Goal: Information Seeking & Learning: Learn about a topic

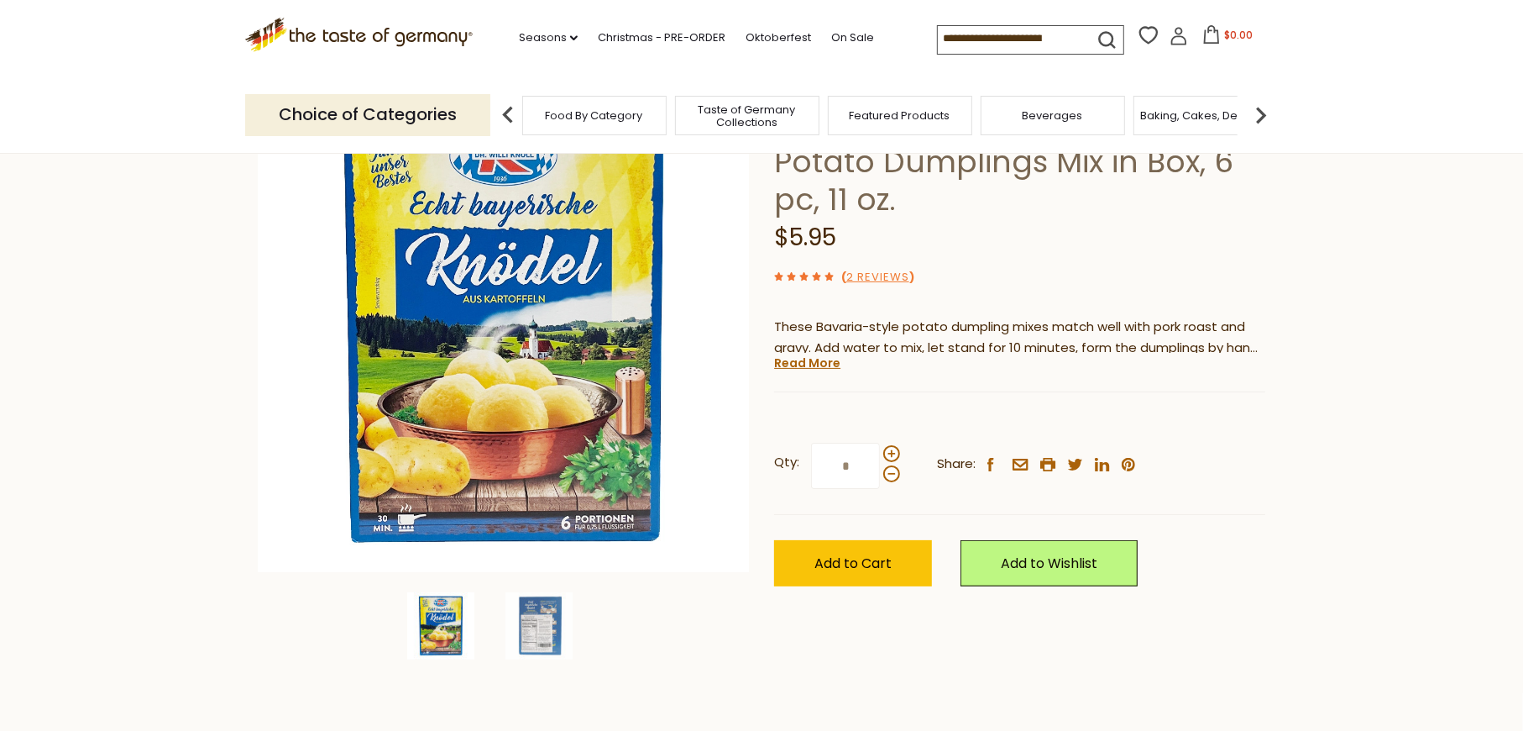
scroll to position [196, 0]
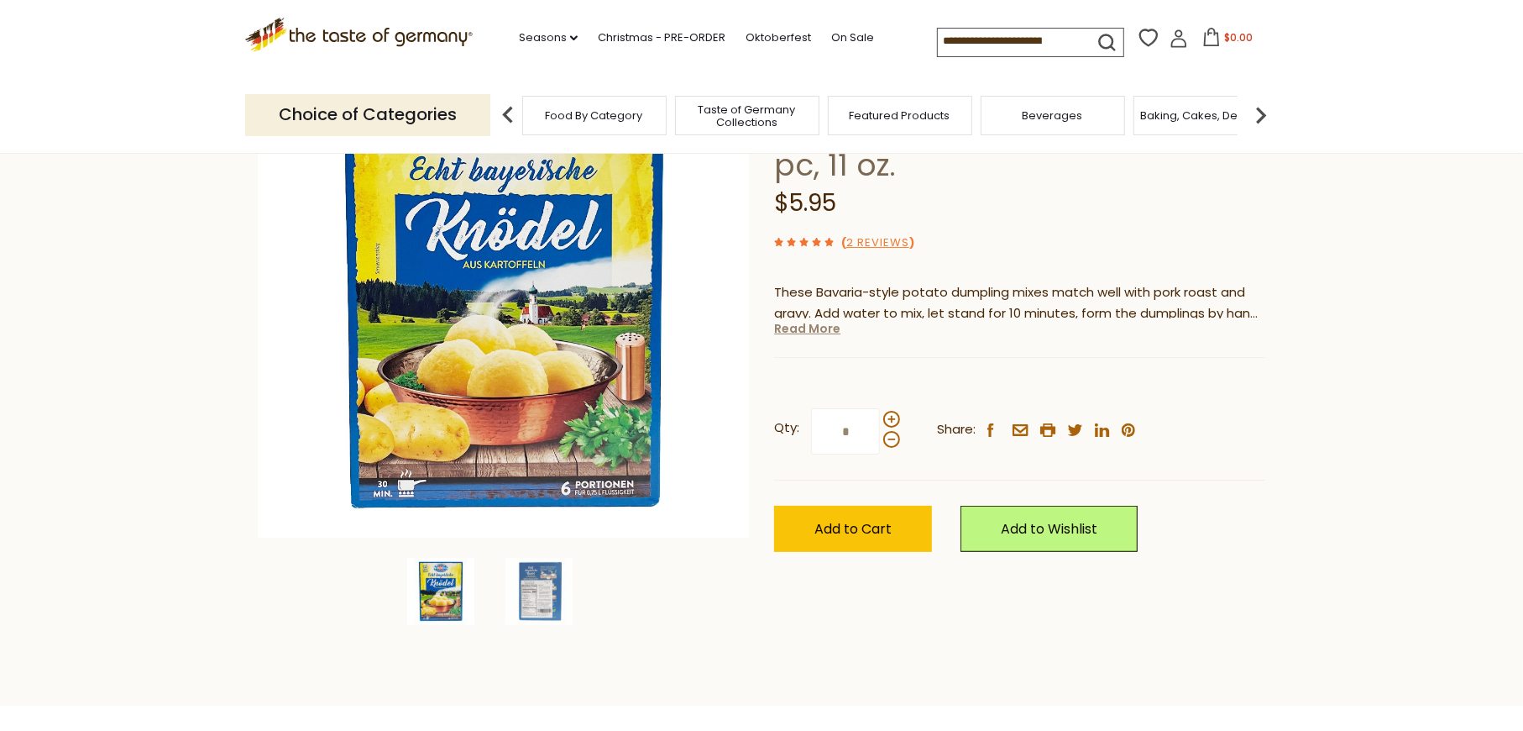
click at [791, 337] on link "Read More" at bounding box center [807, 328] width 66 height 17
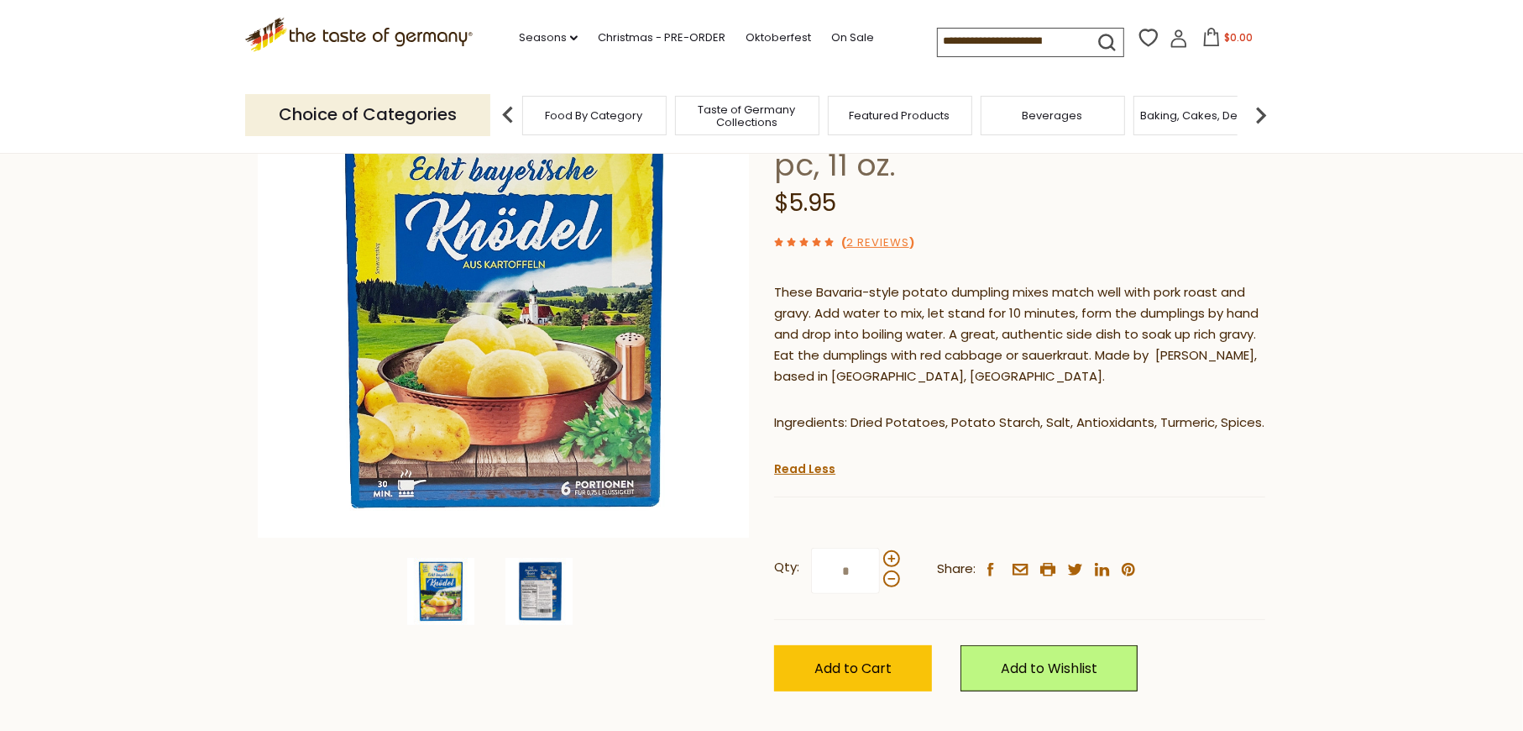
click at [526, 619] on img at bounding box center [539, 591] width 67 height 67
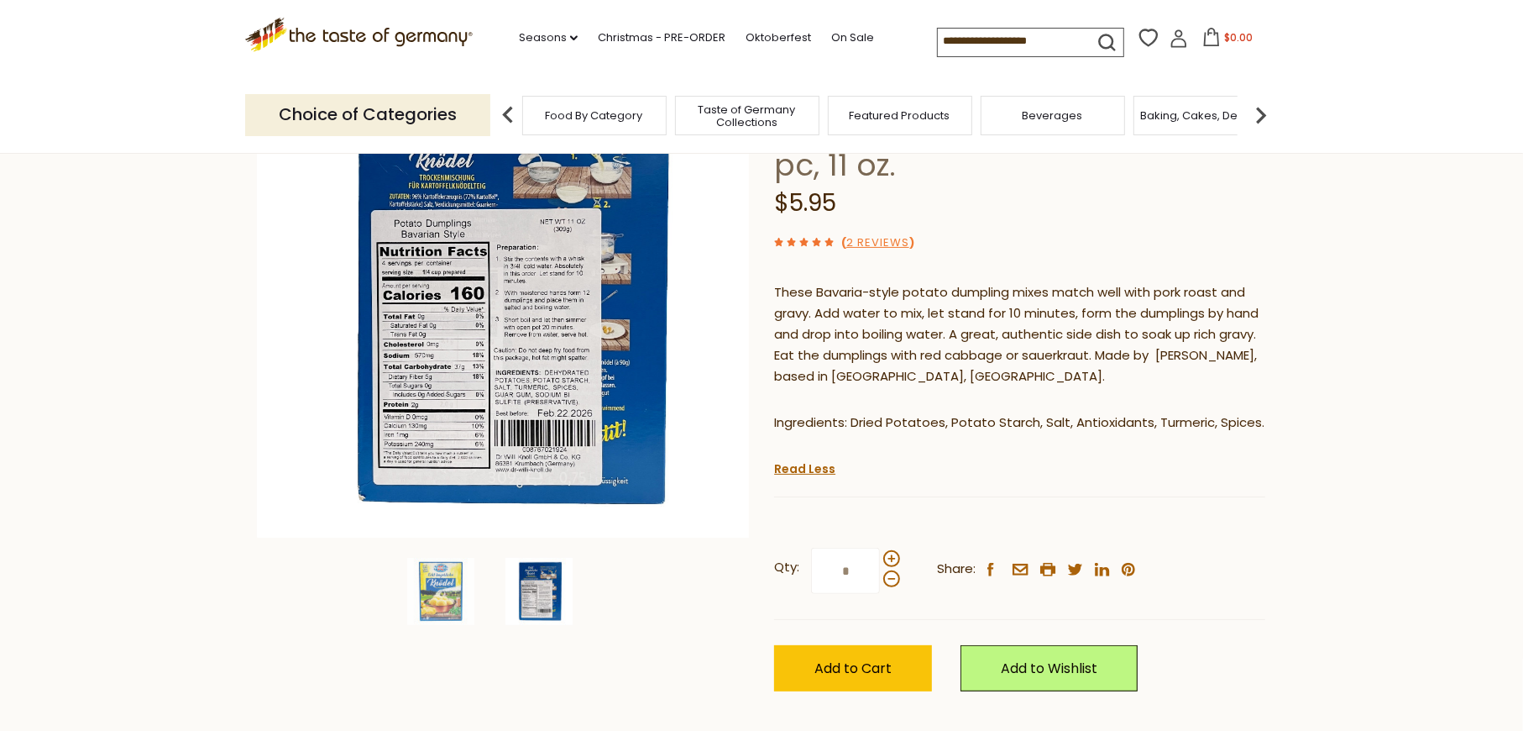
click at [401, 603] on div at bounding box center [503, 591] width 501 height 67
click at [444, 595] on img at bounding box center [440, 591] width 67 height 67
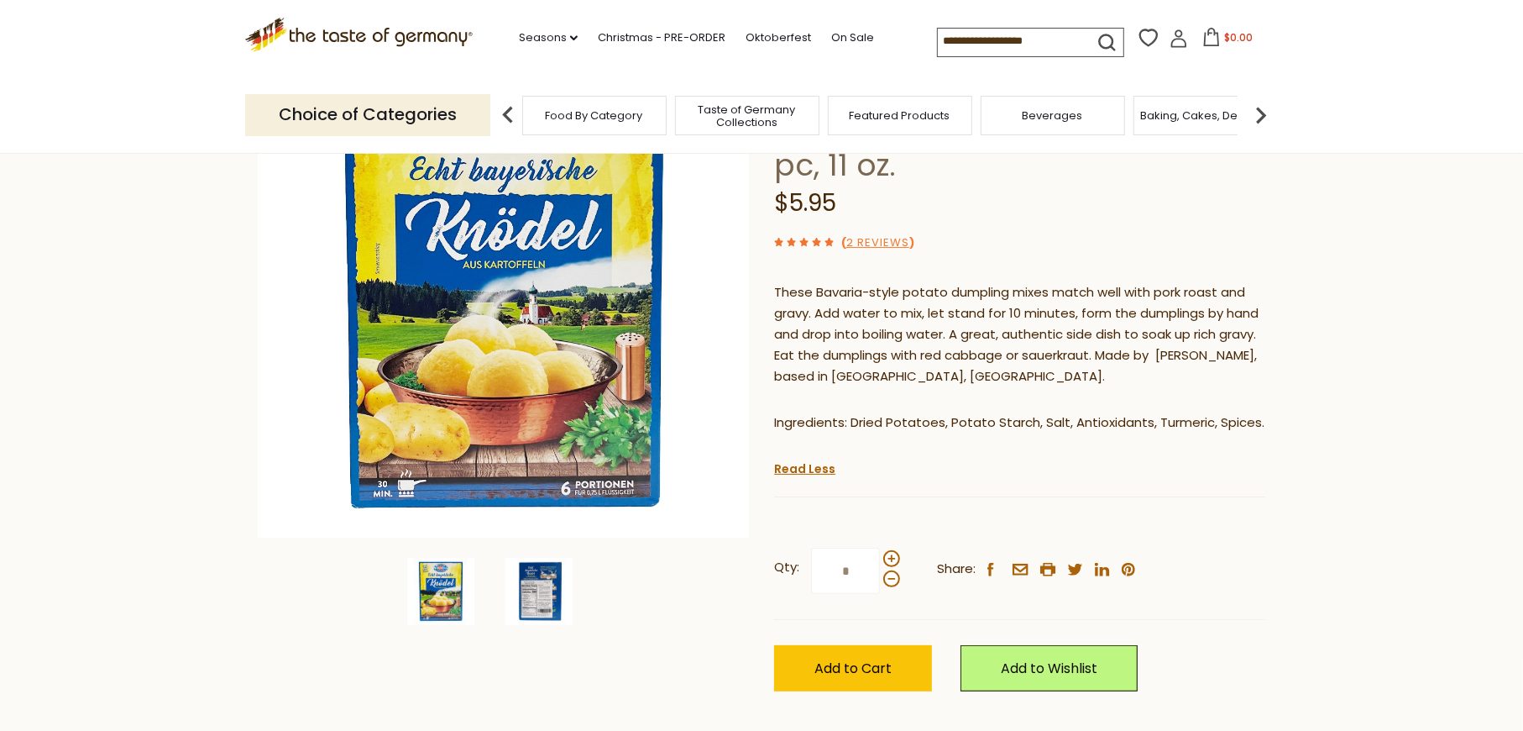
click at [546, 609] on img at bounding box center [539, 591] width 67 height 67
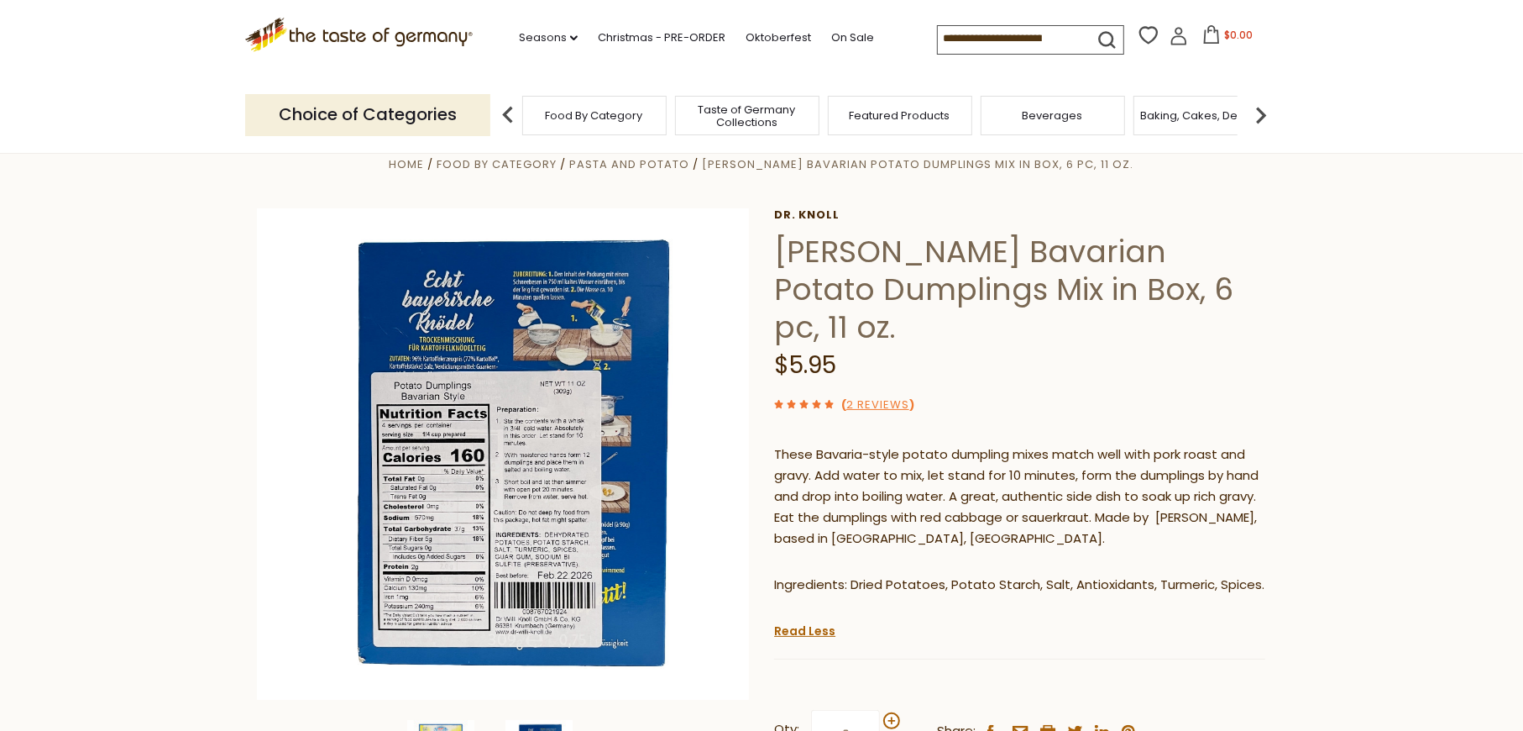
scroll to position [0, 0]
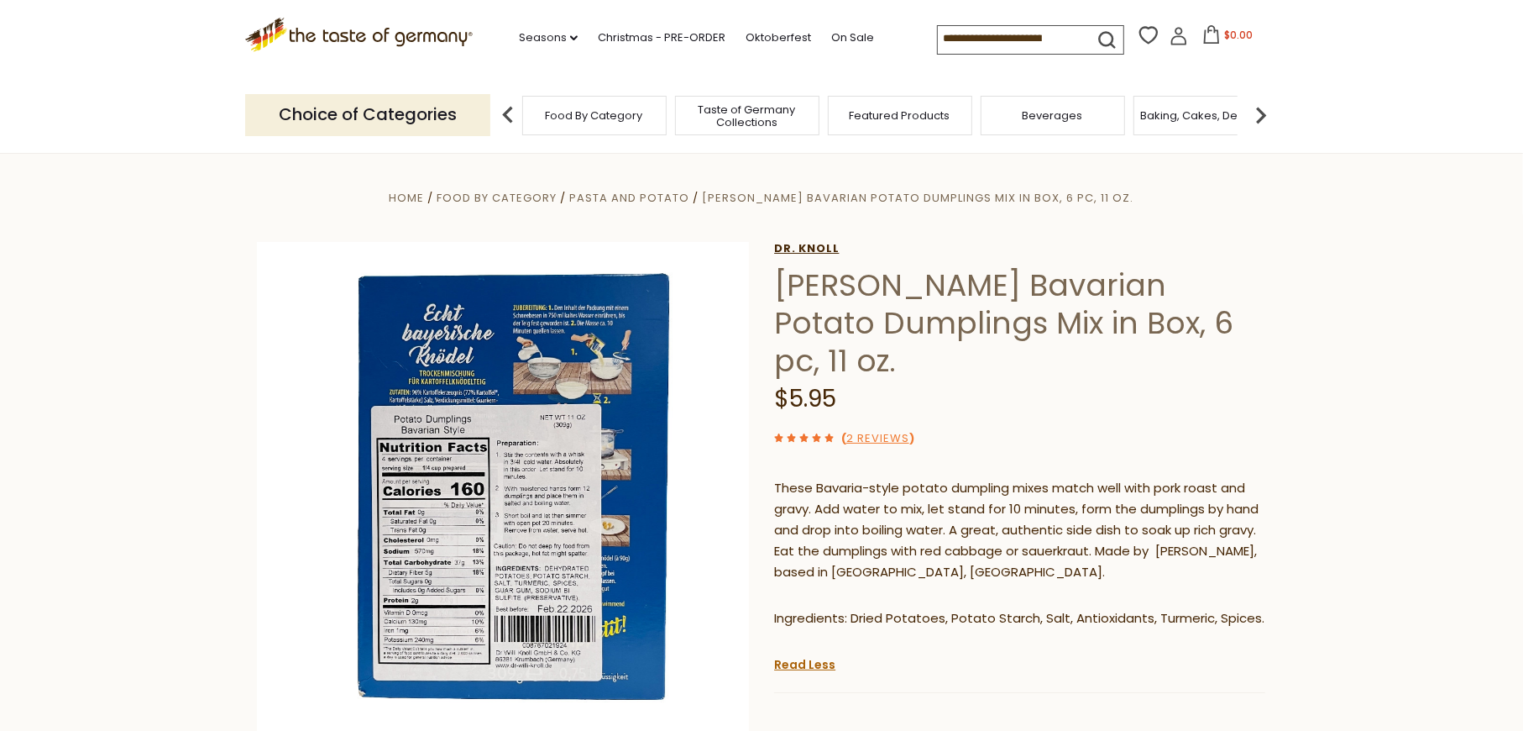
click at [824, 255] on link "Dr. Knoll" at bounding box center [1019, 248] width 491 height 13
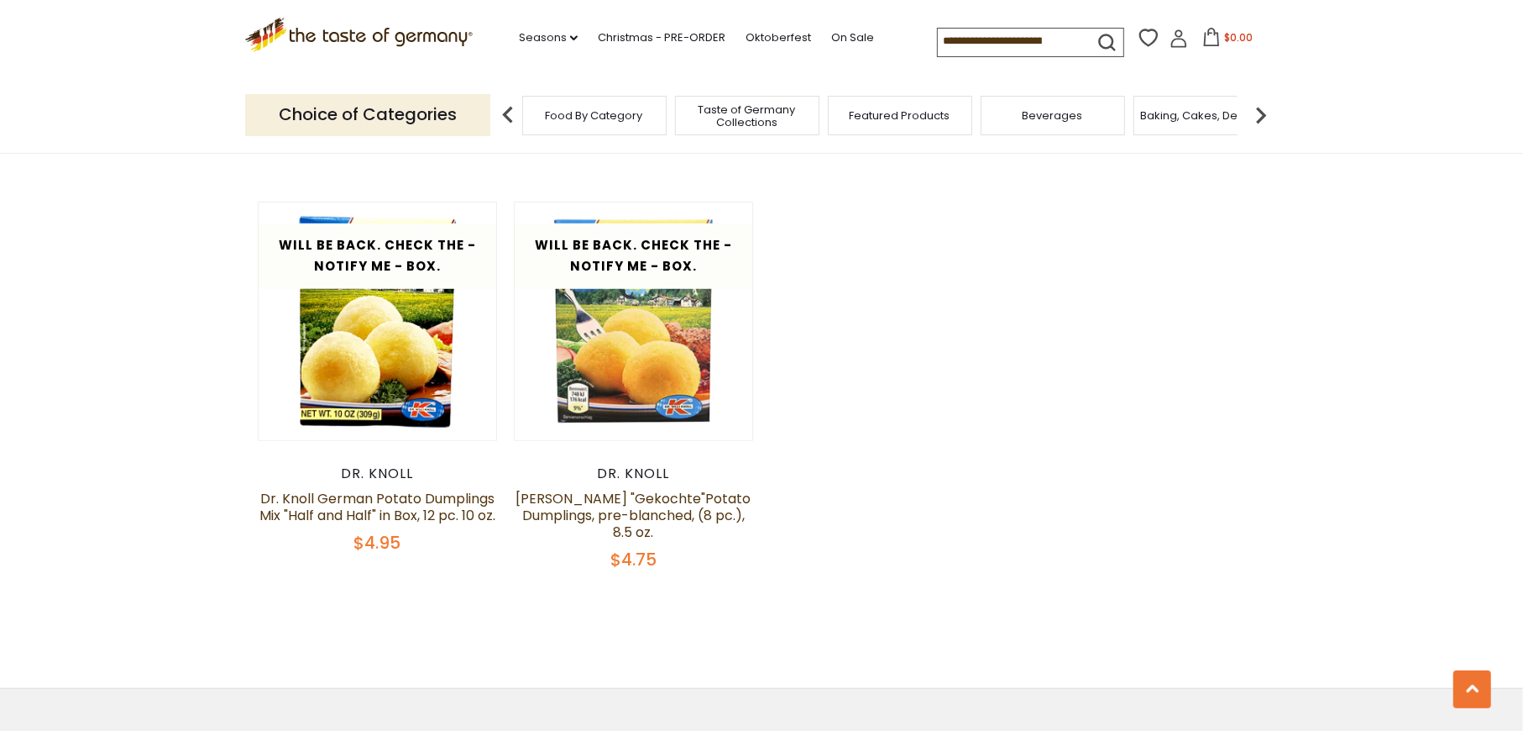
scroll to position [979, 0]
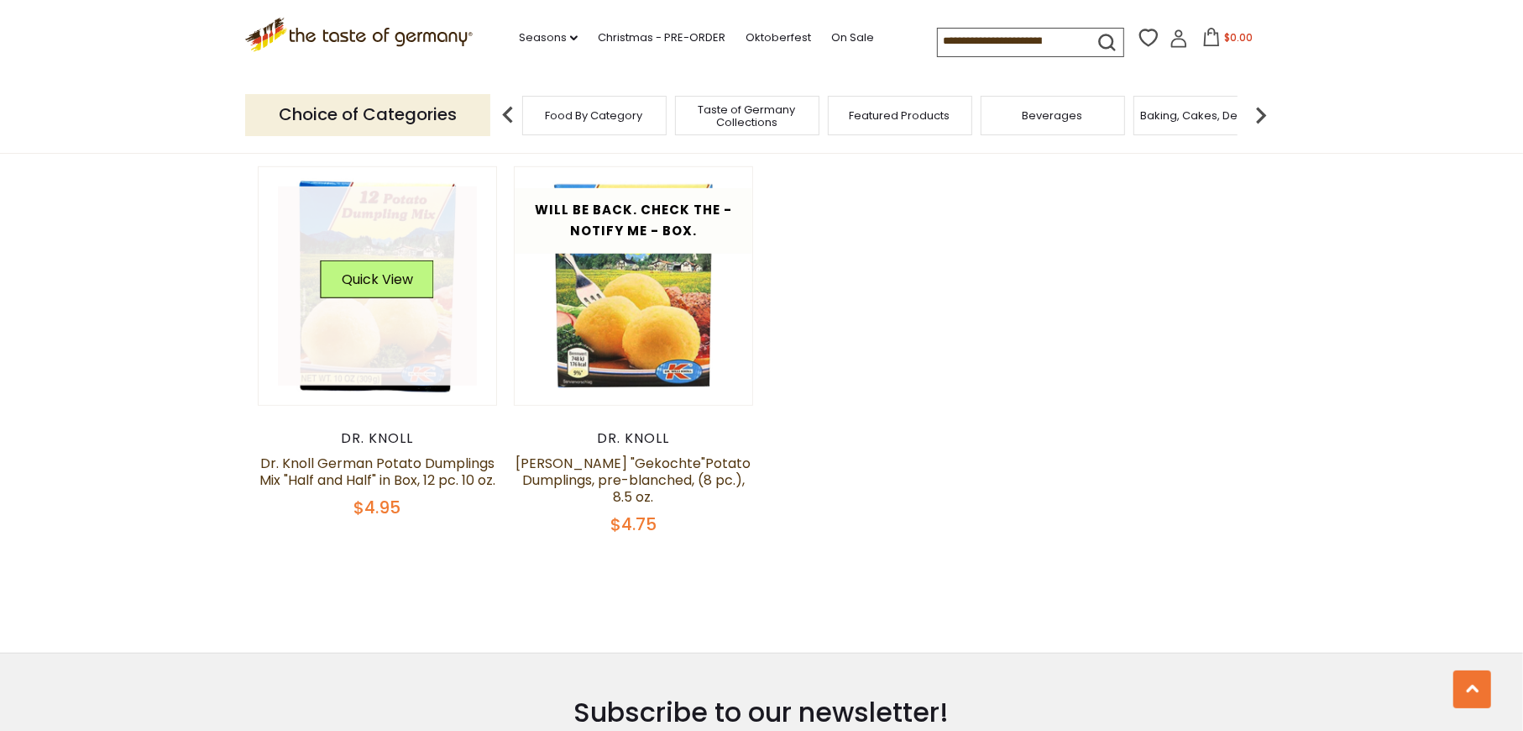
click at [385, 382] on link at bounding box center [378, 286] width 200 height 200
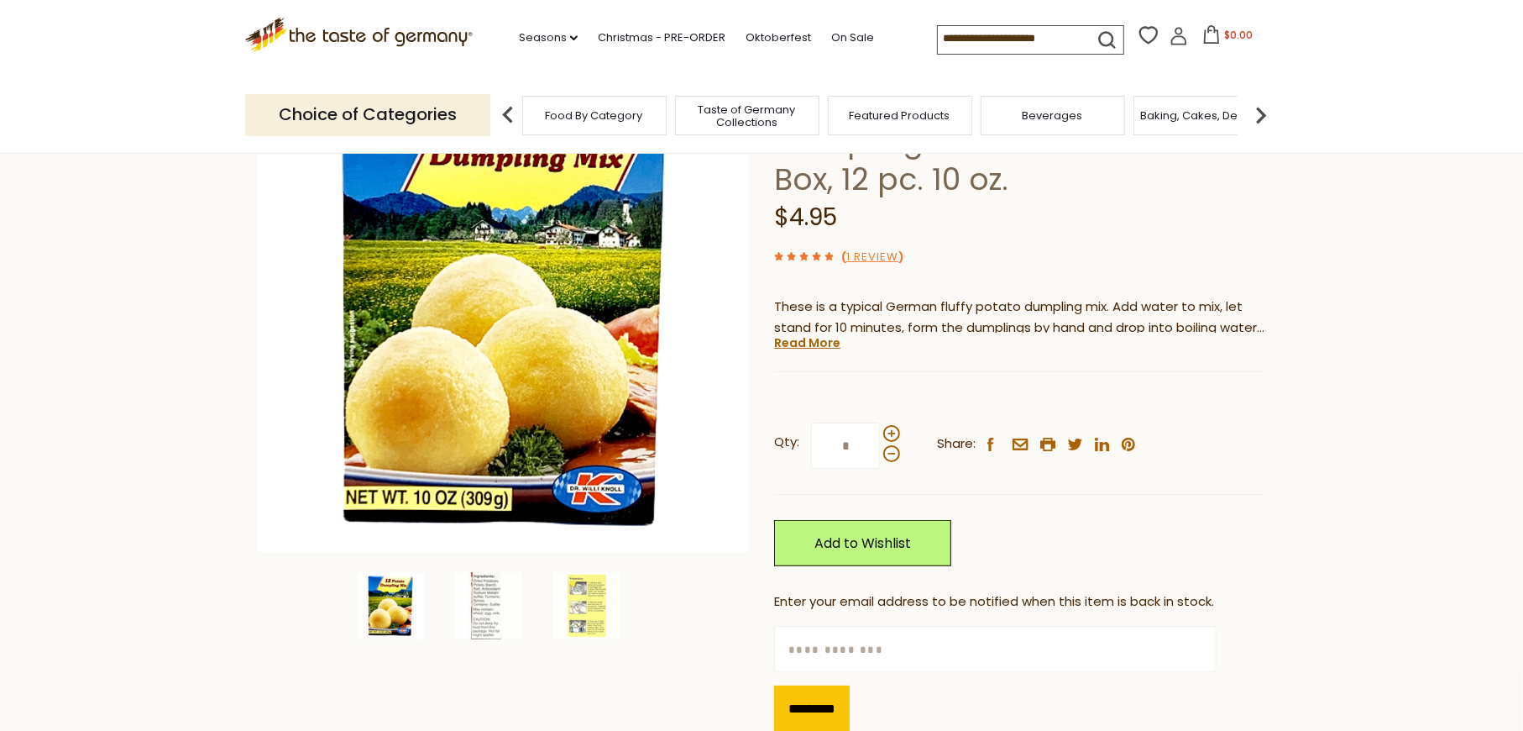
scroll to position [196, 0]
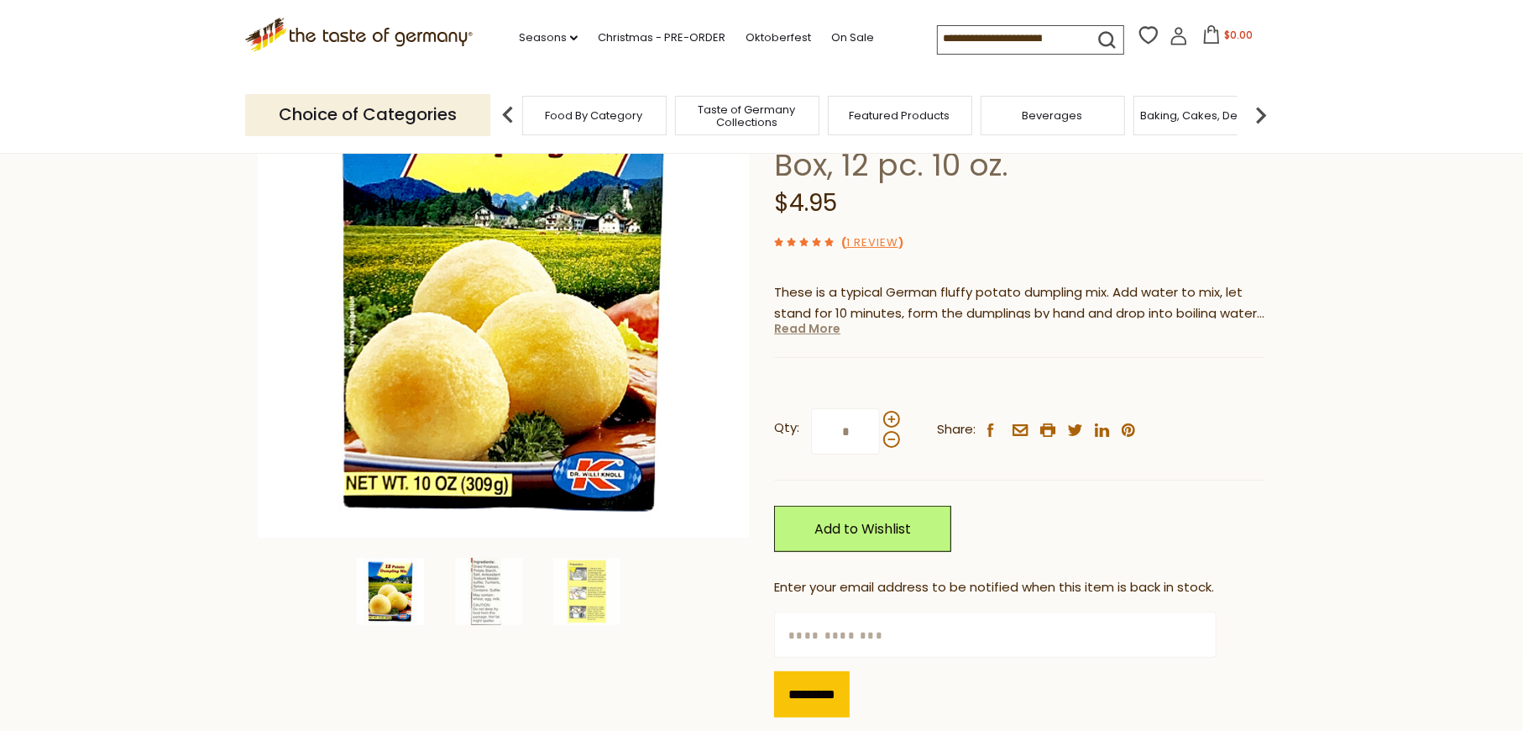
click at [799, 337] on link "Read More" at bounding box center [807, 328] width 66 height 17
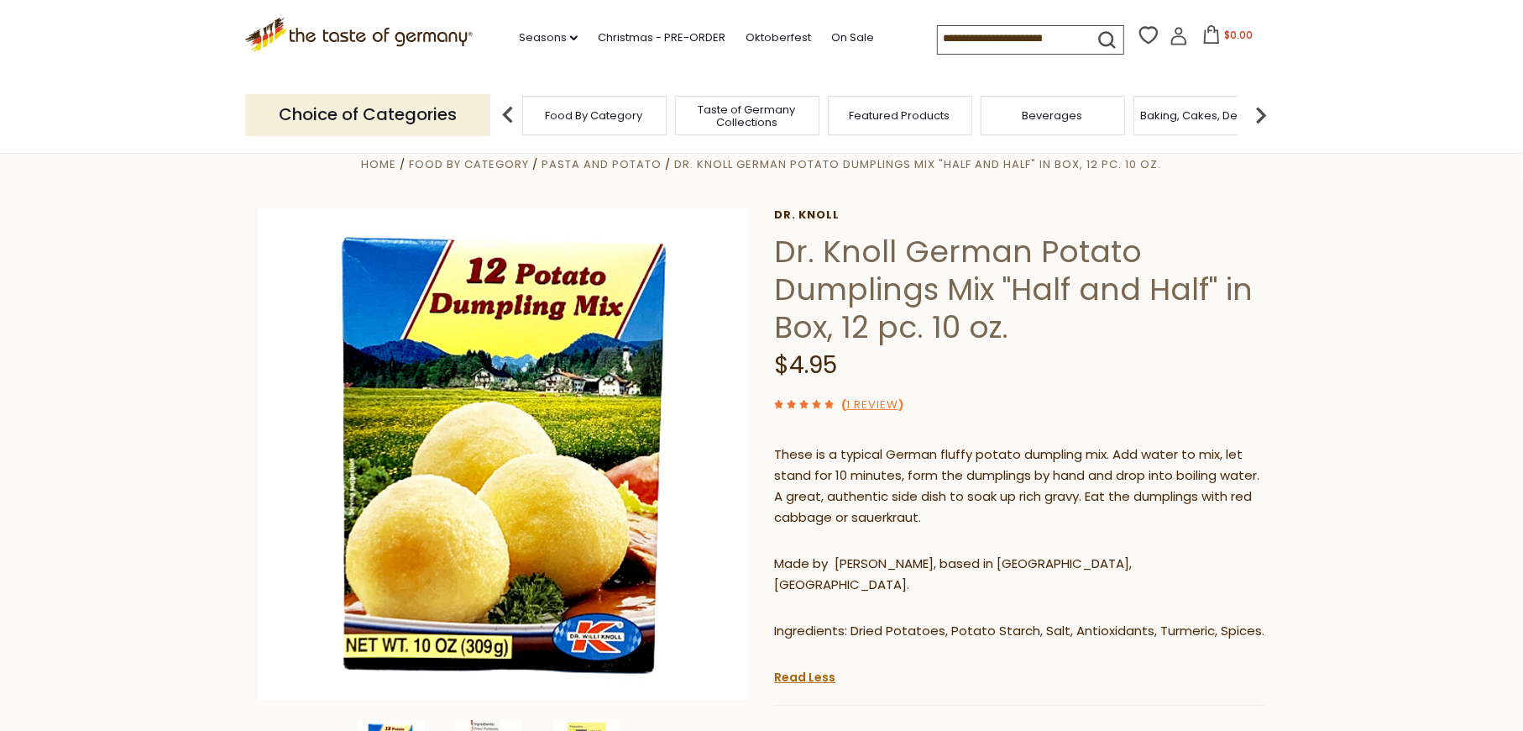
scroll to position [0, 0]
